Goal: Task Accomplishment & Management: Manage account settings

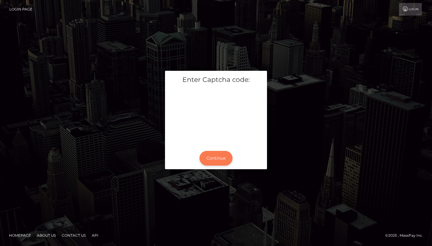
click at [223, 159] on button "Continue" at bounding box center [215, 158] width 33 height 15
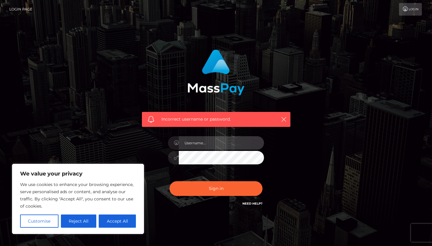
type input "[EMAIL_ADDRESS][DOMAIN_NAME]"
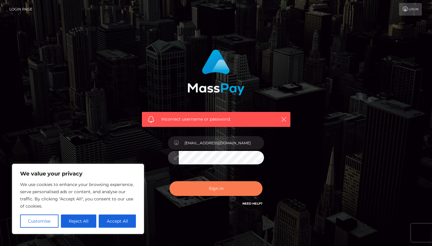
click at [215, 186] on button "Sign in" at bounding box center [215, 188] width 93 height 15
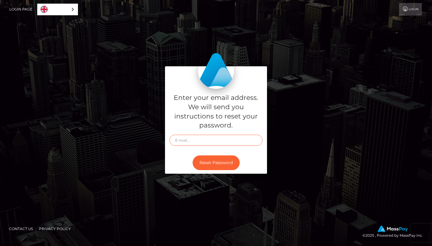
type input "[EMAIL_ADDRESS][DOMAIN_NAME]"
click at [208, 161] on button "Reset Password" at bounding box center [215, 162] width 47 height 15
